Goal: Task Accomplishment & Management: Manage account settings

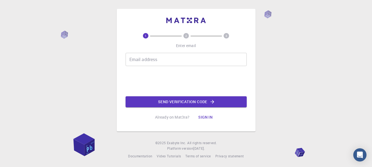
click at [138, 57] on div "Email address Email address" at bounding box center [185, 59] width 121 height 13
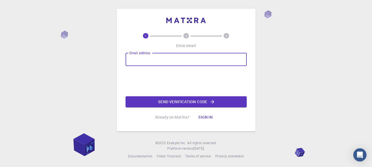
type input "[EMAIL_ADDRESS][DOMAIN_NAME]"
click at [180, 102] on button "Send verification code" at bounding box center [185, 101] width 121 height 11
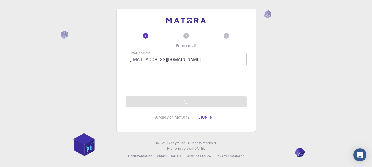
click at [180, 102] on div "Email address [EMAIL_ADDRESS][DOMAIN_NAME] Email address Send verification code" at bounding box center [185, 80] width 121 height 54
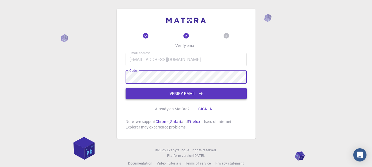
click at [189, 94] on button "Verify email" at bounding box center [185, 93] width 121 height 11
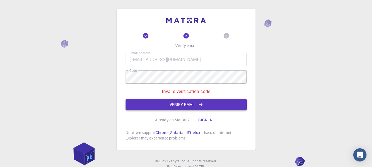
click at [189, 103] on button "Verify email" at bounding box center [185, 104] width 121 height 11
click at [200, 102] on icon "button" at bounding box center [201, 105] width 6 height 6
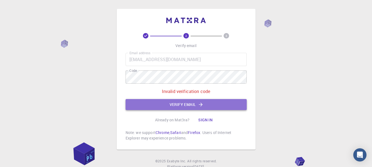
click at [192, 105] on button "Verify email" at bounding box center [185, 104] width 121 height 11
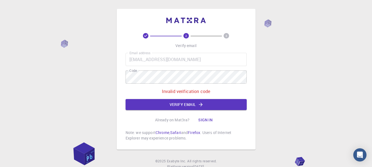
click at [206, 119] on button "Sign in" at bounding box center [205, 119] width 23 height 11
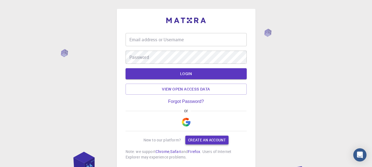
click at [207, 140] on link "Create an account" at bounding box center [206, 140] width 43 height 9
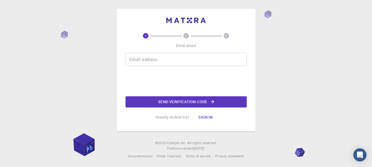
click at [158, 59] on input "Email address" at bounding box center [185, 59] width 121 height 13
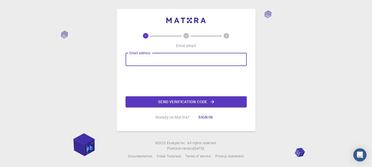
type input "[EMAIL_ADDRESS][DOMAIN_NAME]"
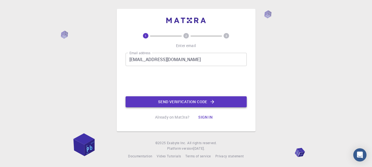
click at [185, 102] on button "Send verification code" at bounding box center [185, 101] width 121 height 11
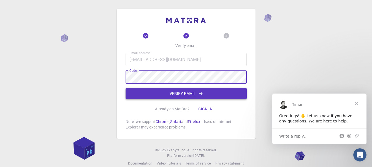
click at [182, 91] on button "Verify email" at bounding box center [185, 93] width 121 height 11
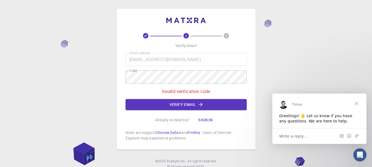
click at [205, 119] on button "Sign in" at bounding box center [205, 119] width 23 height 11
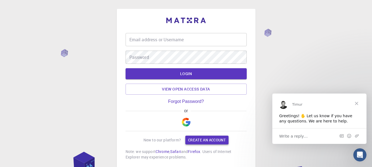
click at [199, 141] on link "Create an account" at bounding box center [206, 140] width 43 height 9
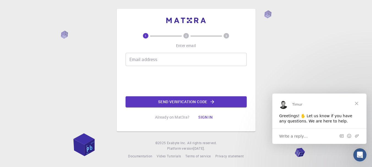
click at [148, 59] on div "Email address Email address" at bounding box center [185, 59] width 121 height 13
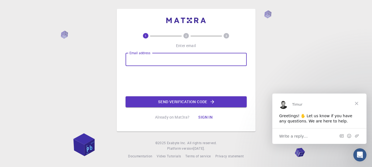
type input "[EMAIL_ADDRESS][DOMAIN_NAME]"
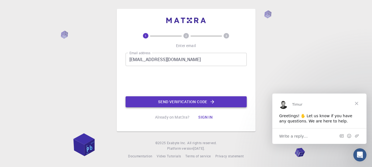
click at [204, 99] on button "Send verification code" at bounding box center [185, 101] width 121 height 11
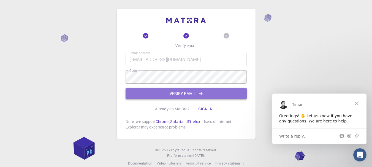
click at [201, 95] on icon "button" at bounding box center [201, 94] width 6 height 6
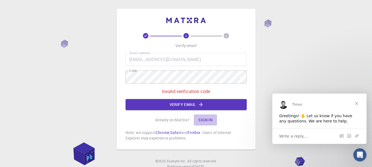
click at [205, 118] on button "Sign in" at bounding box center [205, 119] width 23 height 11
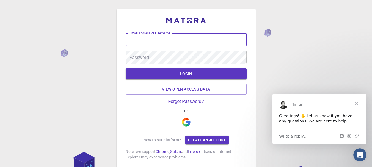
click at [159, 40] on div "Email address or Username Email address or Username" at bounding box center [185, 39] width 121 height 13
type input "[EMAIL_ADDRESS][DOMAIN_NAME]"
click at [143, 58] on div "Password Password" at bounding box center [185, 57] width 121 height 13
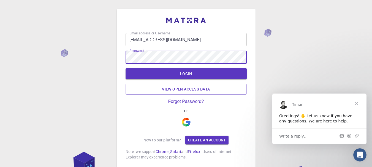
click at [125, 68] on button "LOGIN" at bounding box center [185, 73] width 121 height 11
